Goal: Task Accomplishment & Management: Manage account settings

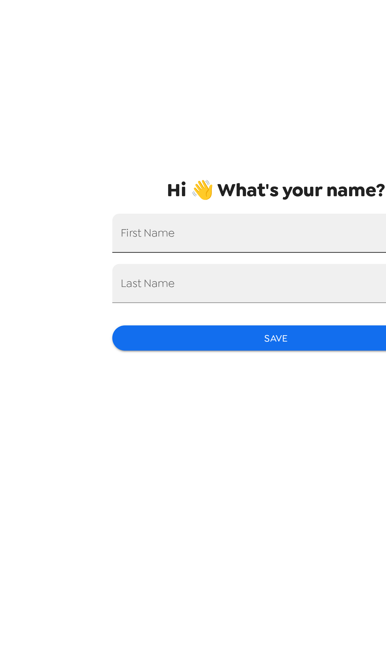
click at [142, 320] on div "First Name" at bounding box center [192, 319] width 123 height 15
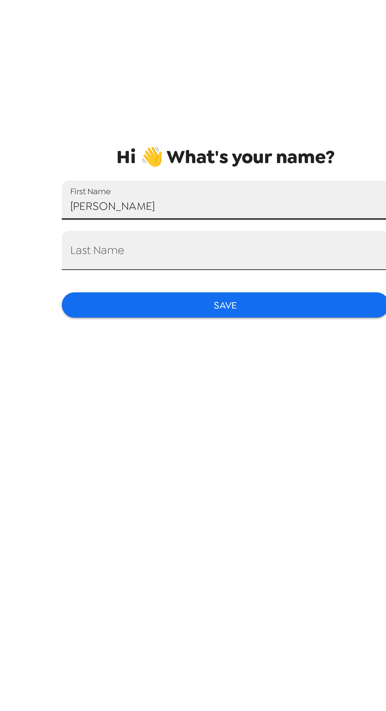
type input "[PERSON_NAME]"
click at [140, 356] on input "Last Name" at bounding box center [192, 362] width 123 height 15
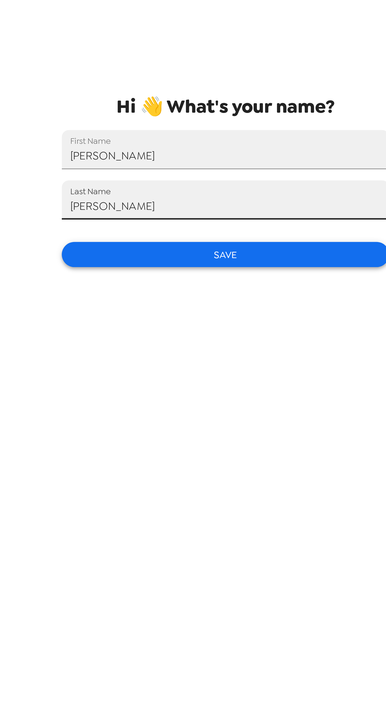
type input "[PERSON_NAME]"
click at [156, 381] on button "Save" at bounding box center [192, 384] width 123 height 10
